Goal: Task Accomplishment & Management: Complete application form

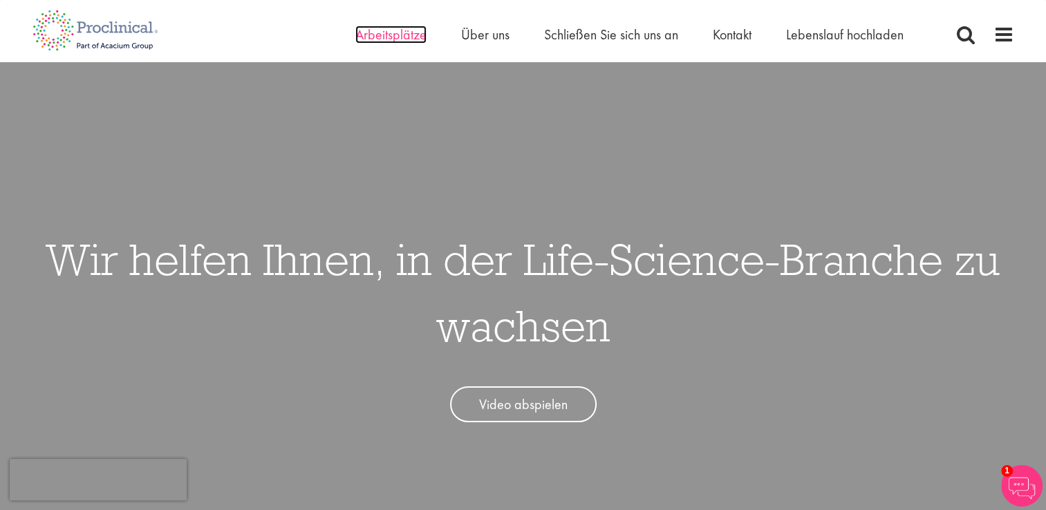
click at [398, 37] on span "Arbeitsplätze" at bounding box center [390, 35] width 71 height 18
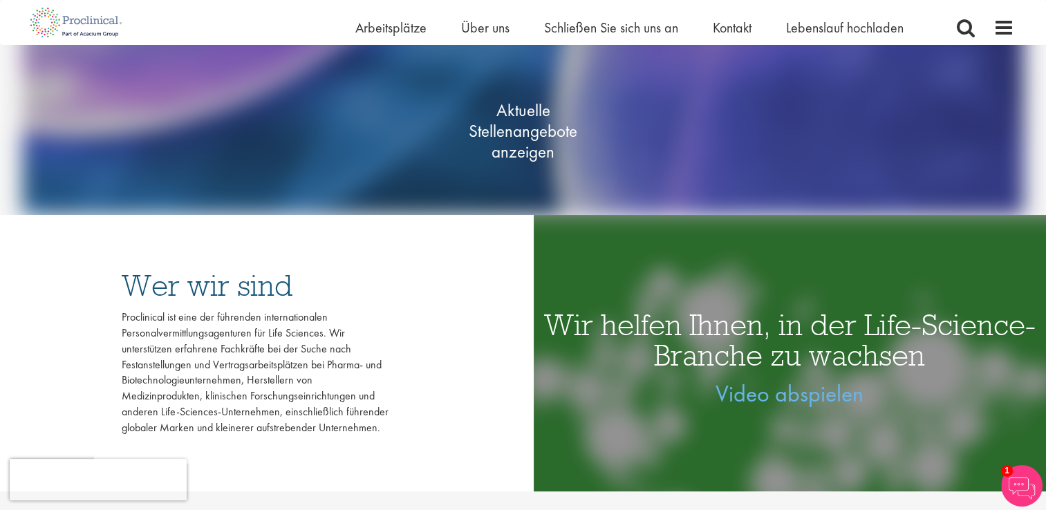
scroll to position [276, 0]
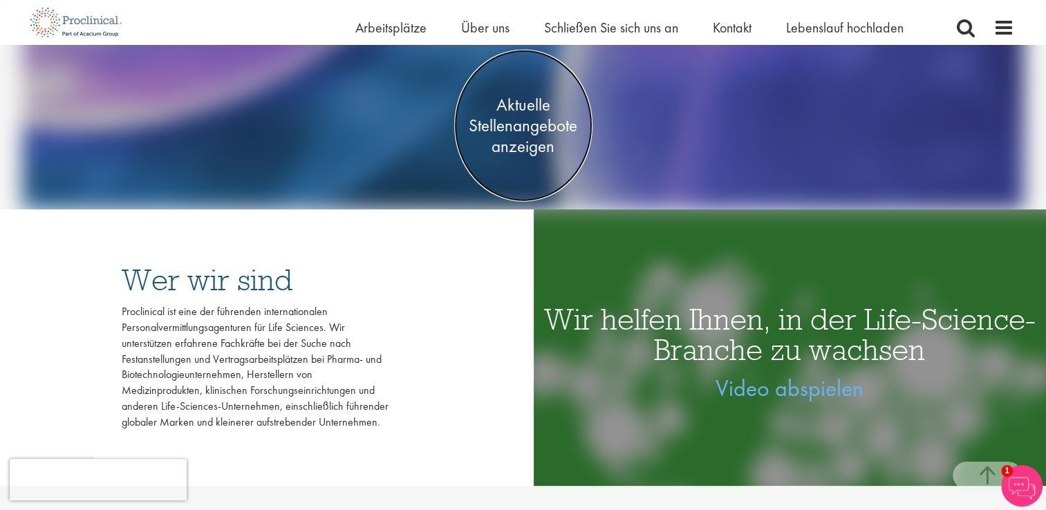
click at [523, 118] on span "Aktuelle Stellenangebote anzeigen" at bounding box center [523, 125] width 138 height 62
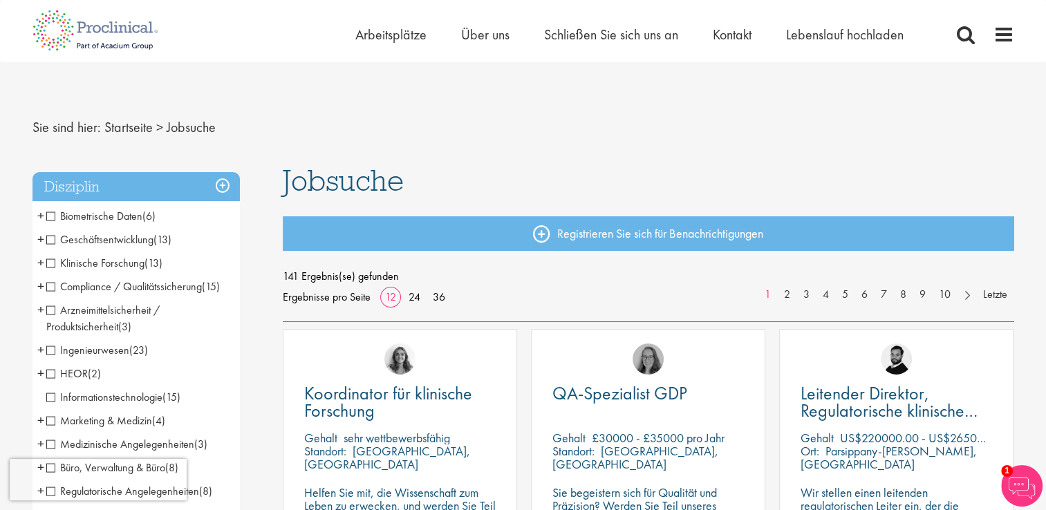
click at [218, 185] on h3 "Disziplin" at bounding box center [135, 187] width 207 height 30
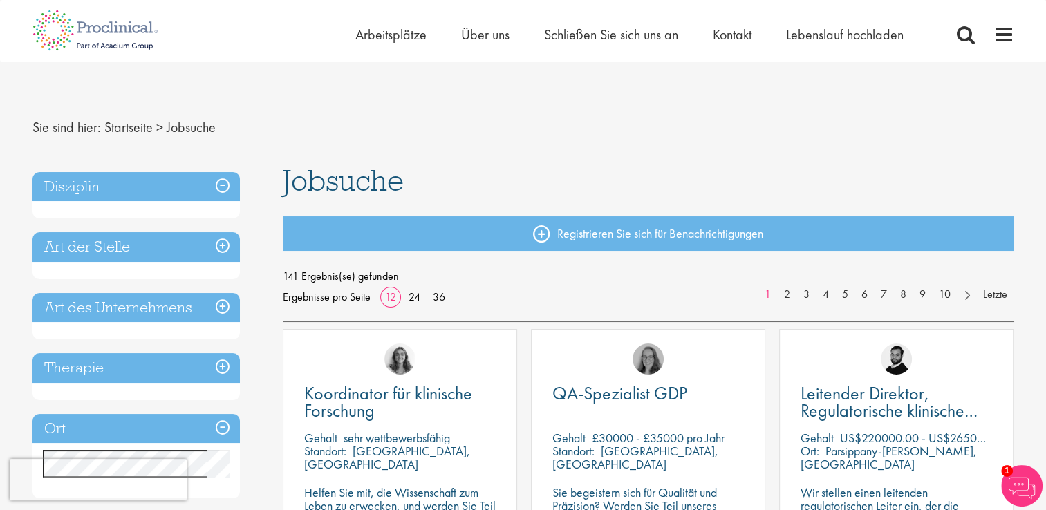
click at [218, 185] on h3 "Disziplin" at bounding box center [135, 187] width 207 height 30
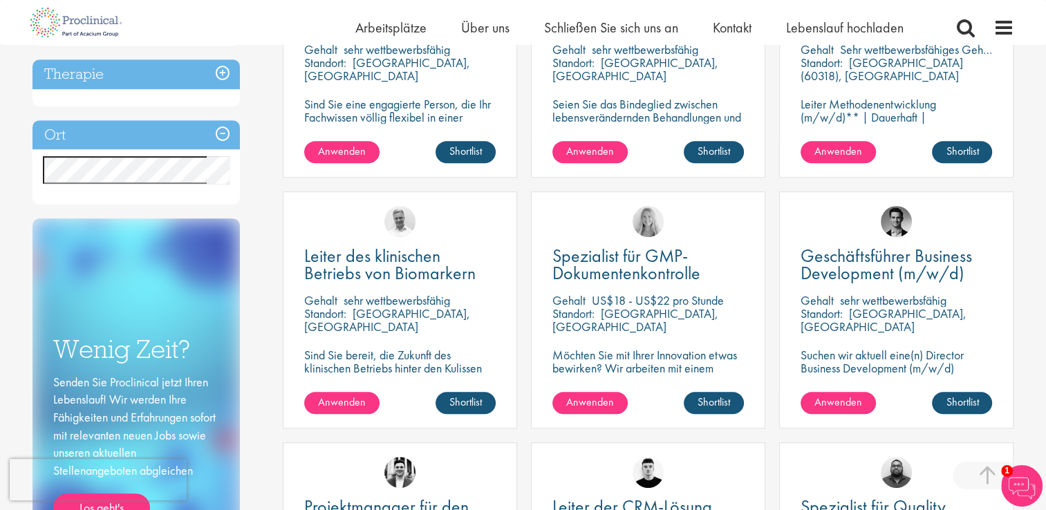
scroll to position [553, 0]
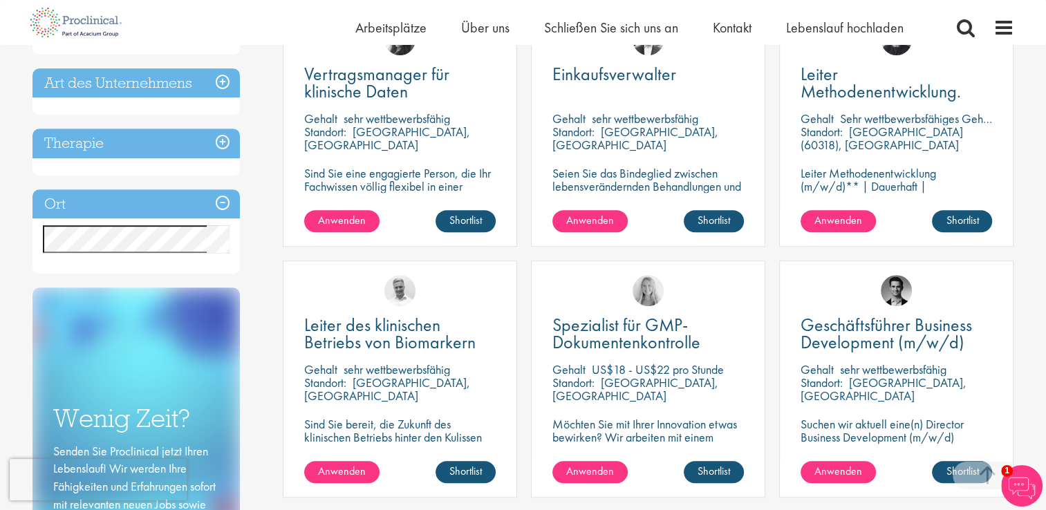
click at [187, 204] on h3 "Ort" at bounding box center [135, 204] width 207 height 30
click at [144, 200] on h3 "Ort" at bounding box center [135, 204] width 207 height 30
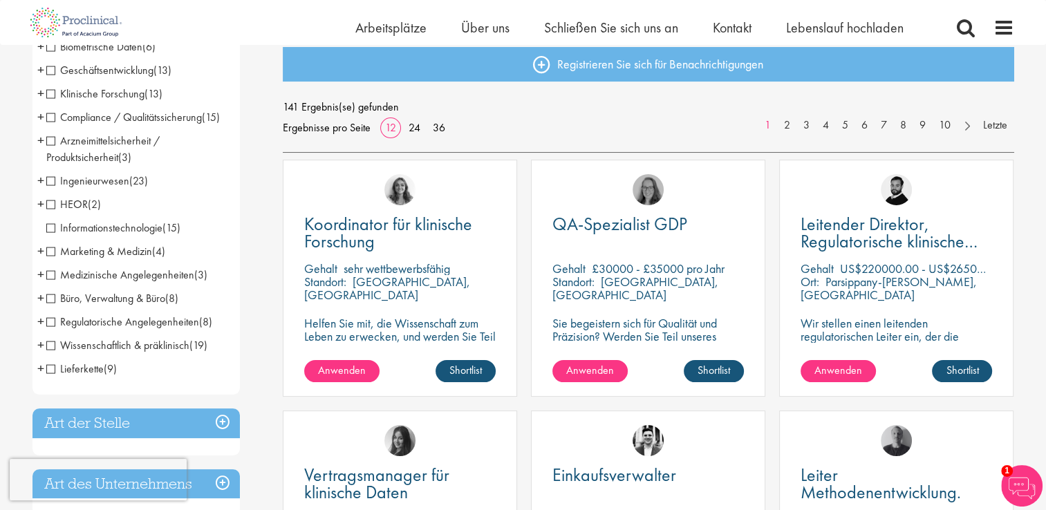
scroll to position [0, 0]
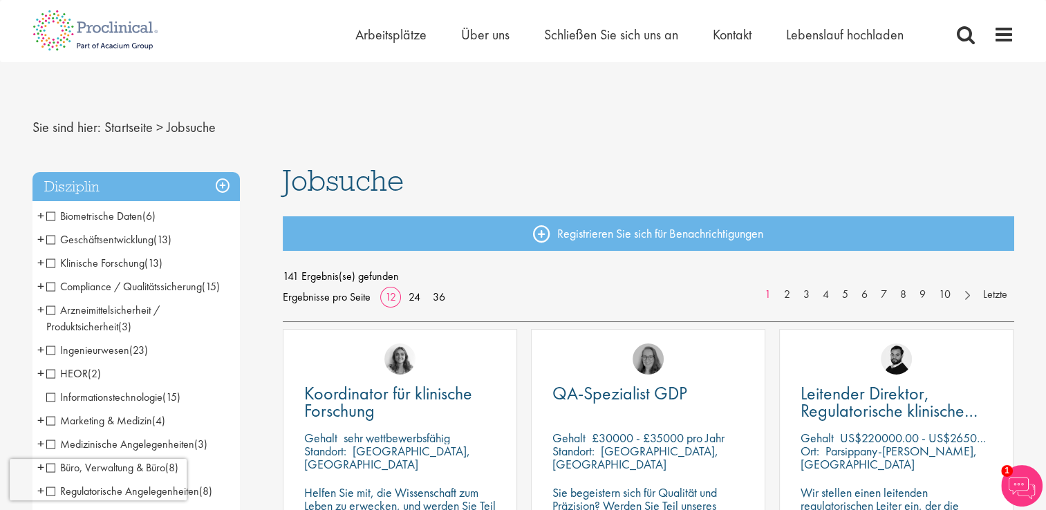
click at [46, 310] on span "Arzneimittelsicherheit / Produktsicherheit" at bounding box center [102, 318] width 113 height 31
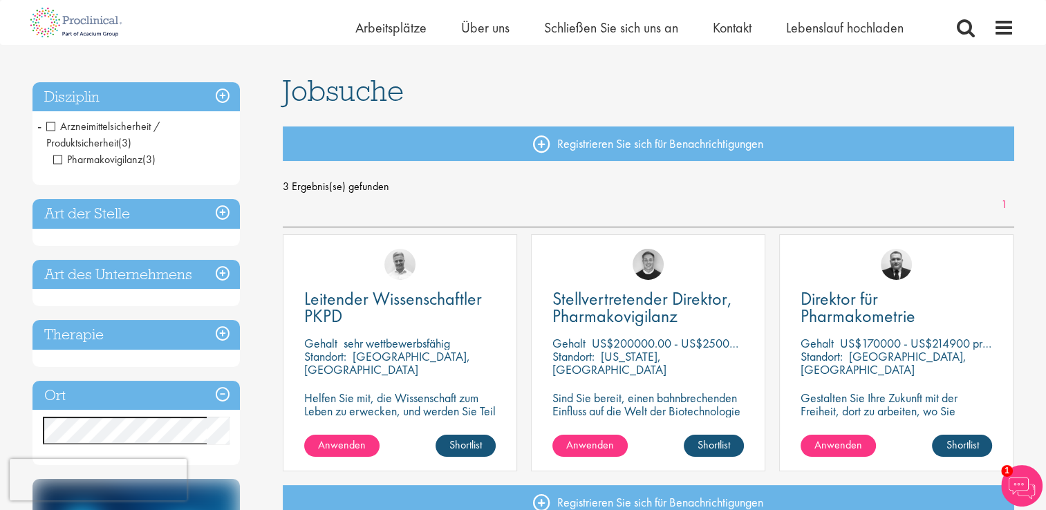
scroll to position [69, 0]
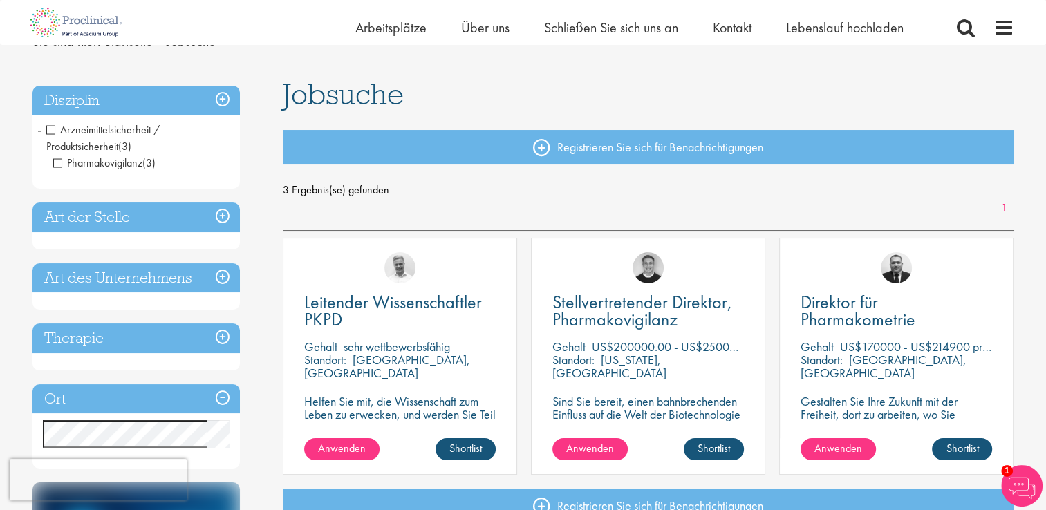
click at [223, 95] on h3 "Disziplin" at bounding box center [135, 101] width 207 height 30
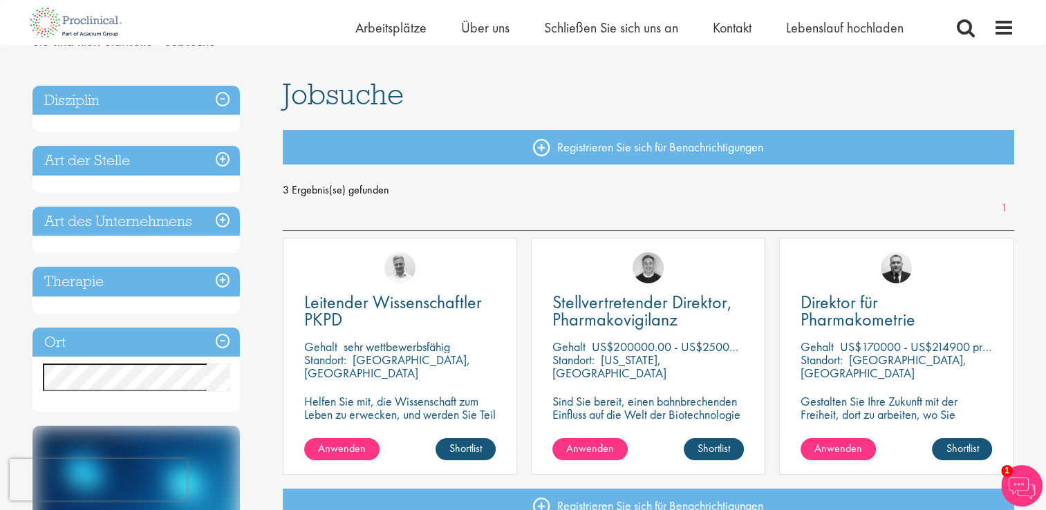
click at [223, 95] on h3 "Disziplin" at bounding box center [135, 101] width 207 height 30
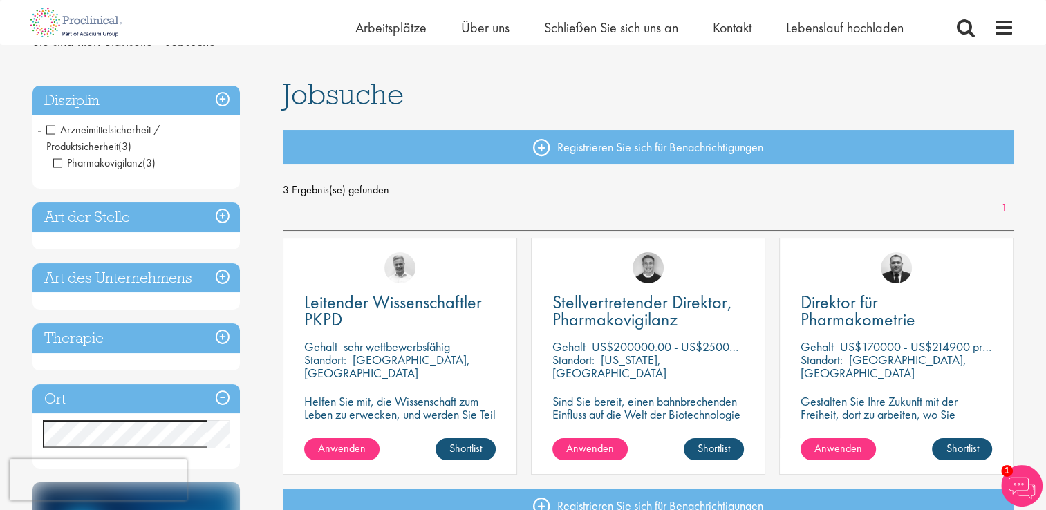
click at [47, 132] on span "Arzneimittelsicherheit / Produktsicherheit" at bounding box center [102, 137] width 113 height 31
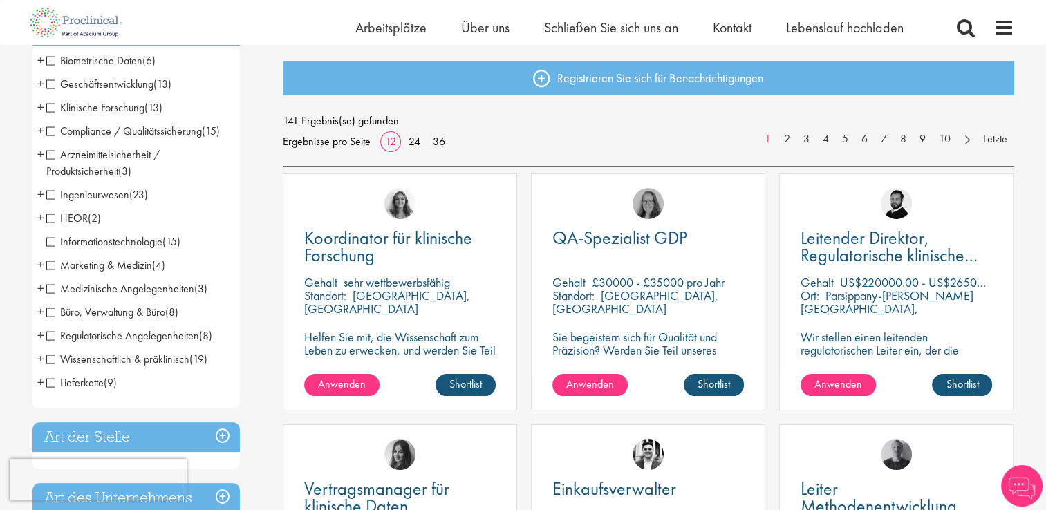
click at [55, 386] on span "Lieferkette" at bounding box center [74, 382] width 57 height 15
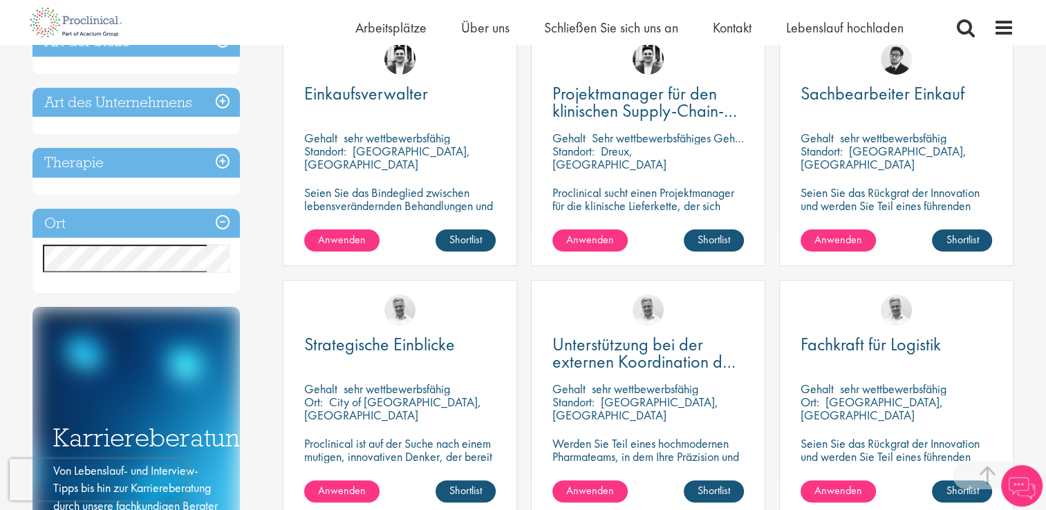
scroll to position [346, 0]
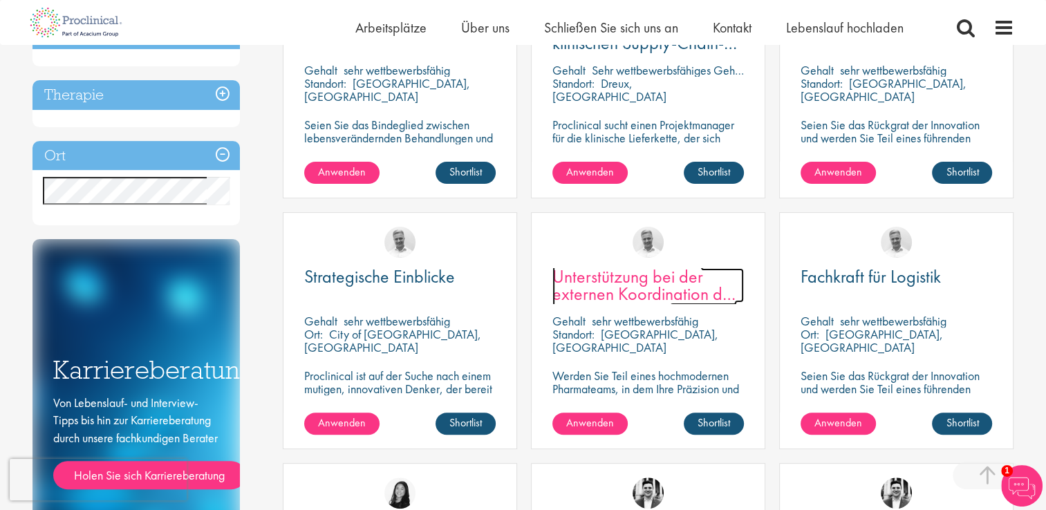
click at [670, 284] on span "Unterstützung bei der externen Koordination der Fertigungslogistik" at bounding box center [644, 294] width 185 height 58
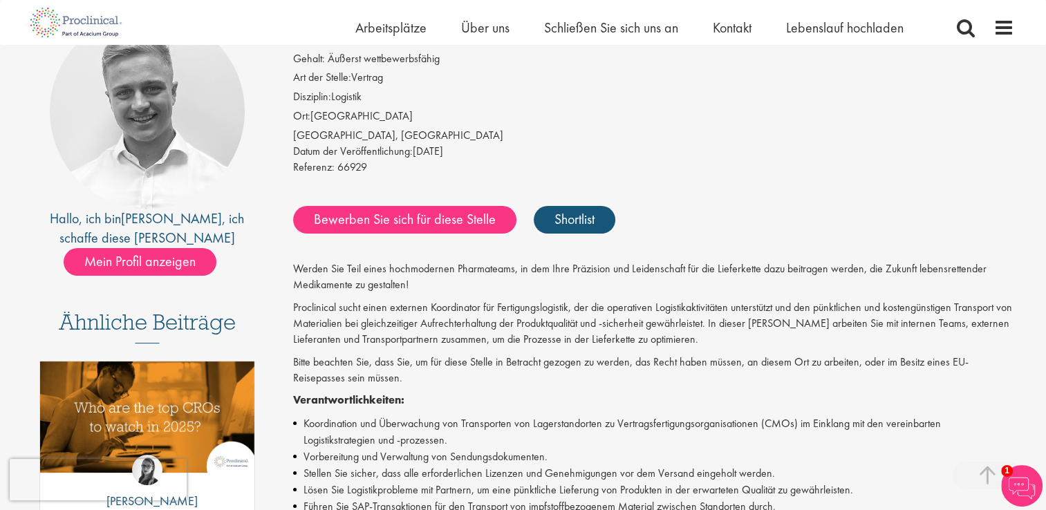
scroll to position [138, 0]
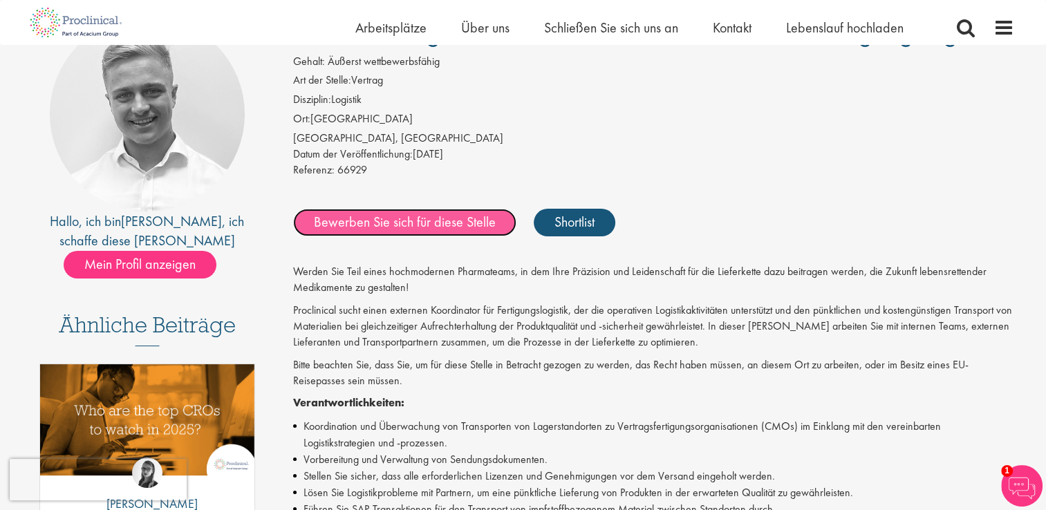
click at [429, 223] on link "Bewerben Sie sich für diese Stelle" at bounding box center [404, 223] width 223 height 28
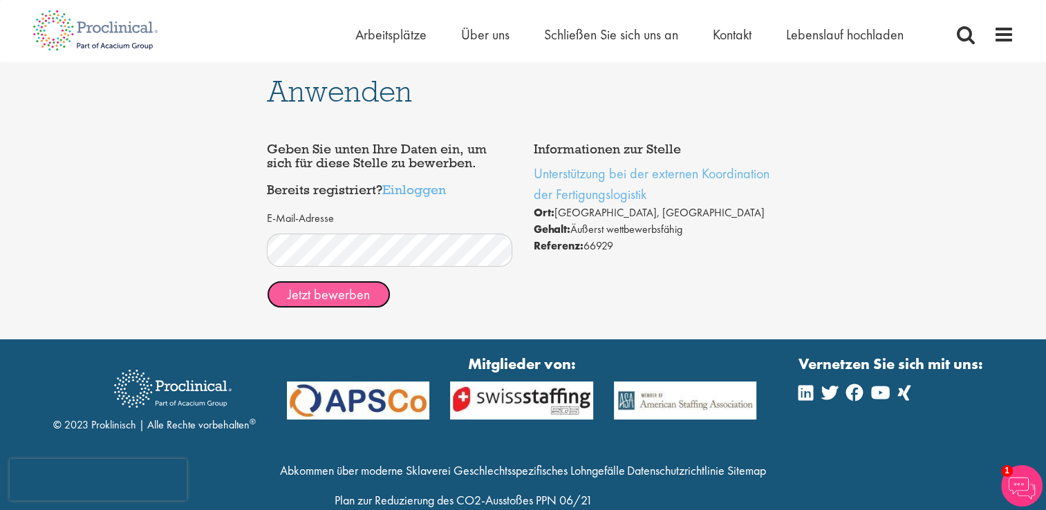
click at [335, 298] on button "Jetzt bewerben" at bounding box center [329, 295] width 124 height 28
